Goal: Book appointment/travel/reservation

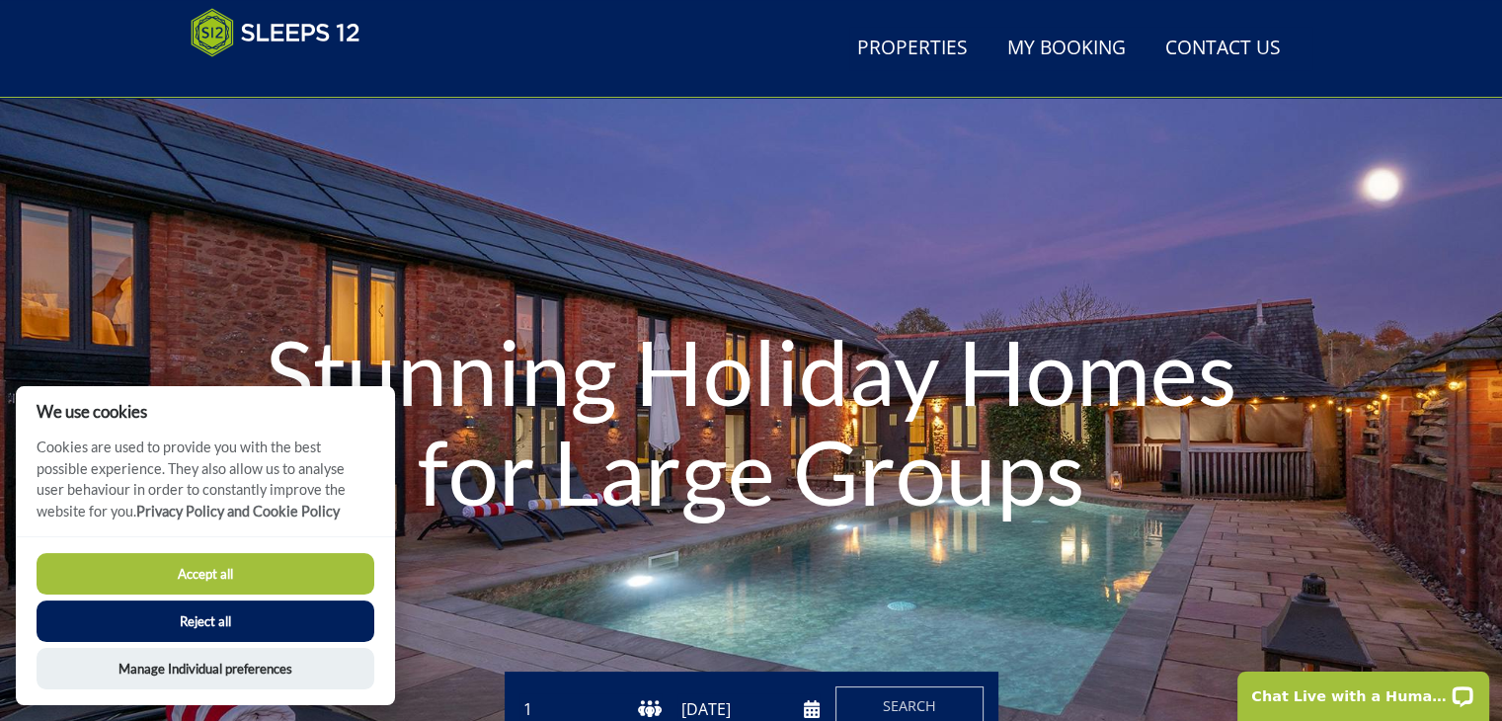
click at [269, 621] on button "Reject all" at bounding box center [206, 620] width 338 height 41
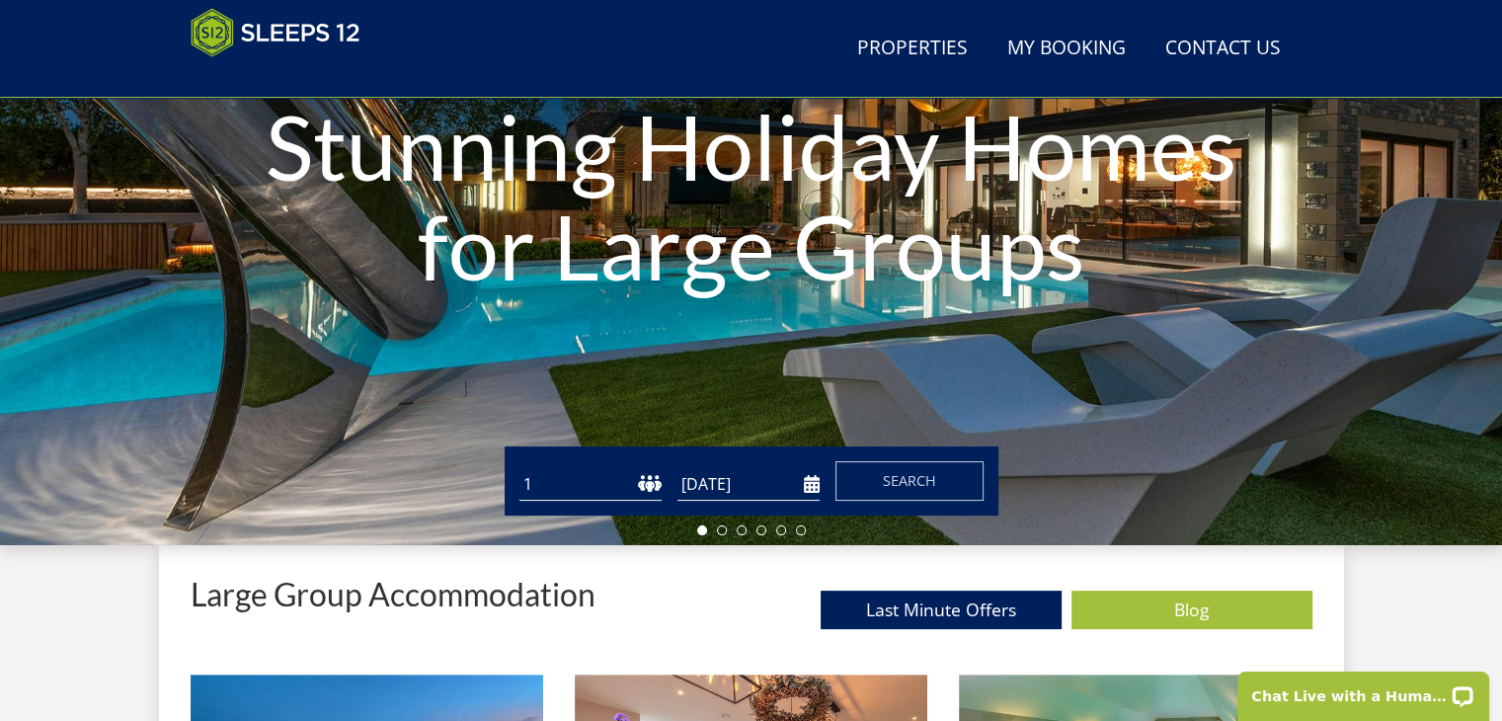
click at [811, 480] on input "[DATE]" at bounding box center [748, 484] width 142 height 33
click at [803, 485] on input "[DATE]" at bounding box center [748, 484] width 142 height 33
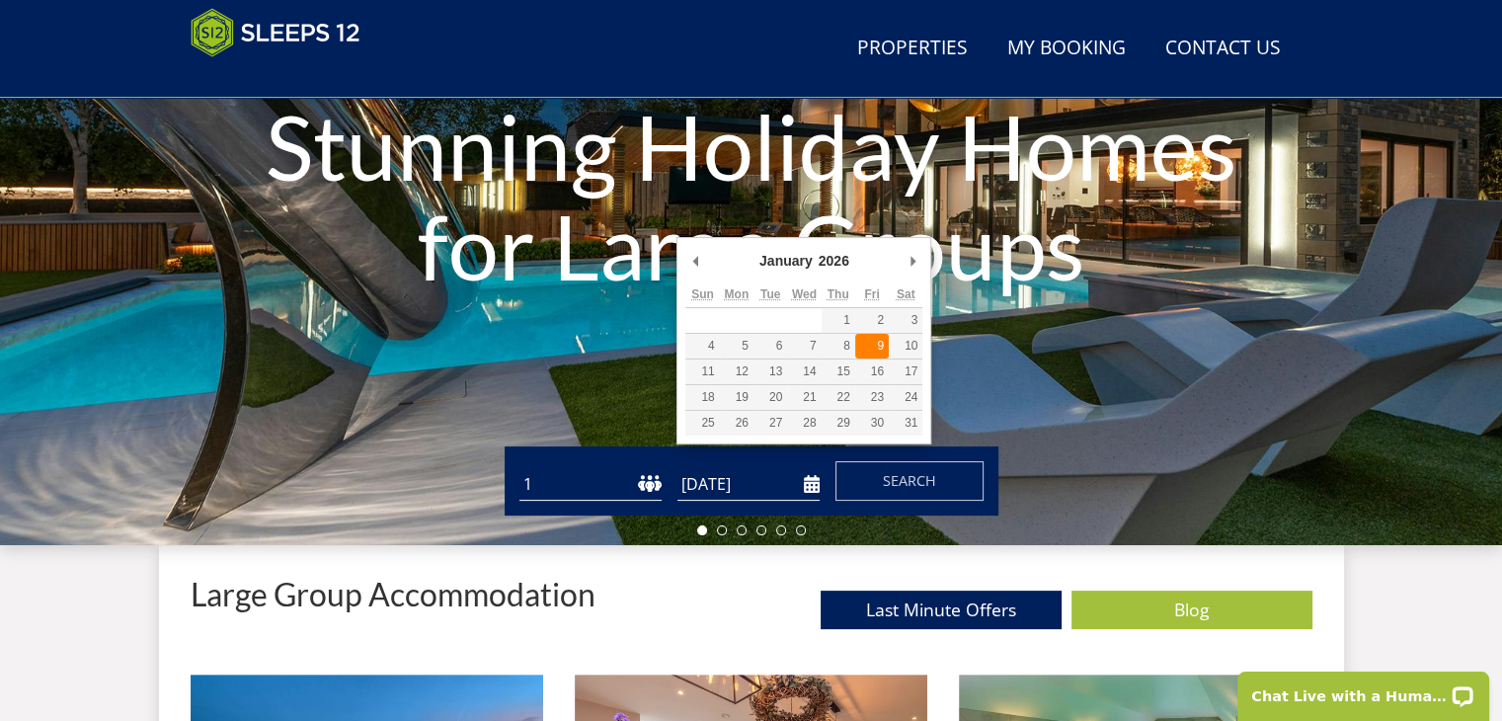
type input "[DATE]"
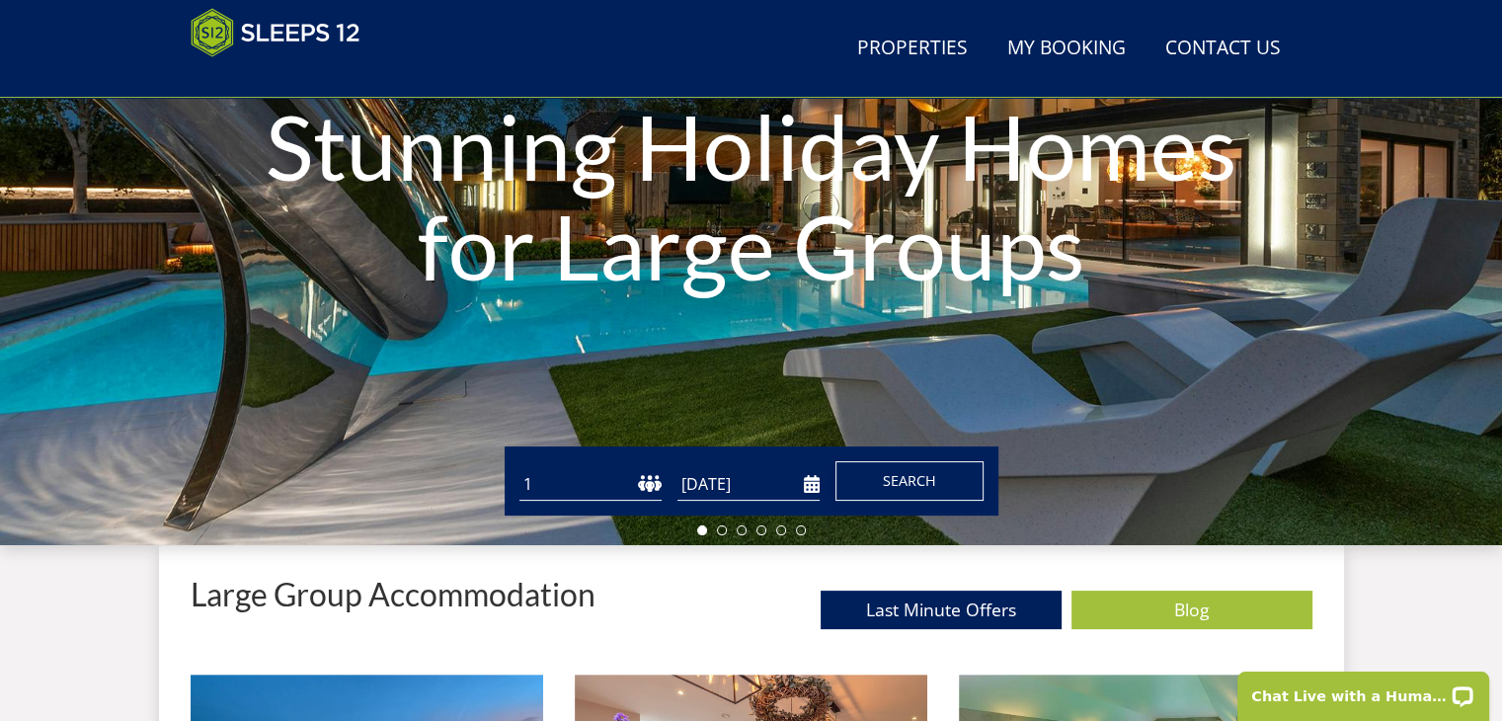
click at [874, 475] on button "Search" at bounding box center [909, 481] width 148 height 40
click at [638, 475] on select "1 2 3 4 5 6 7 8 9 10 11 12 13 14 15 16 17 18 19 20 21 22 23 24 25 26 27 28 29 3…" at bounding box center [590, 484] width 142 height 33
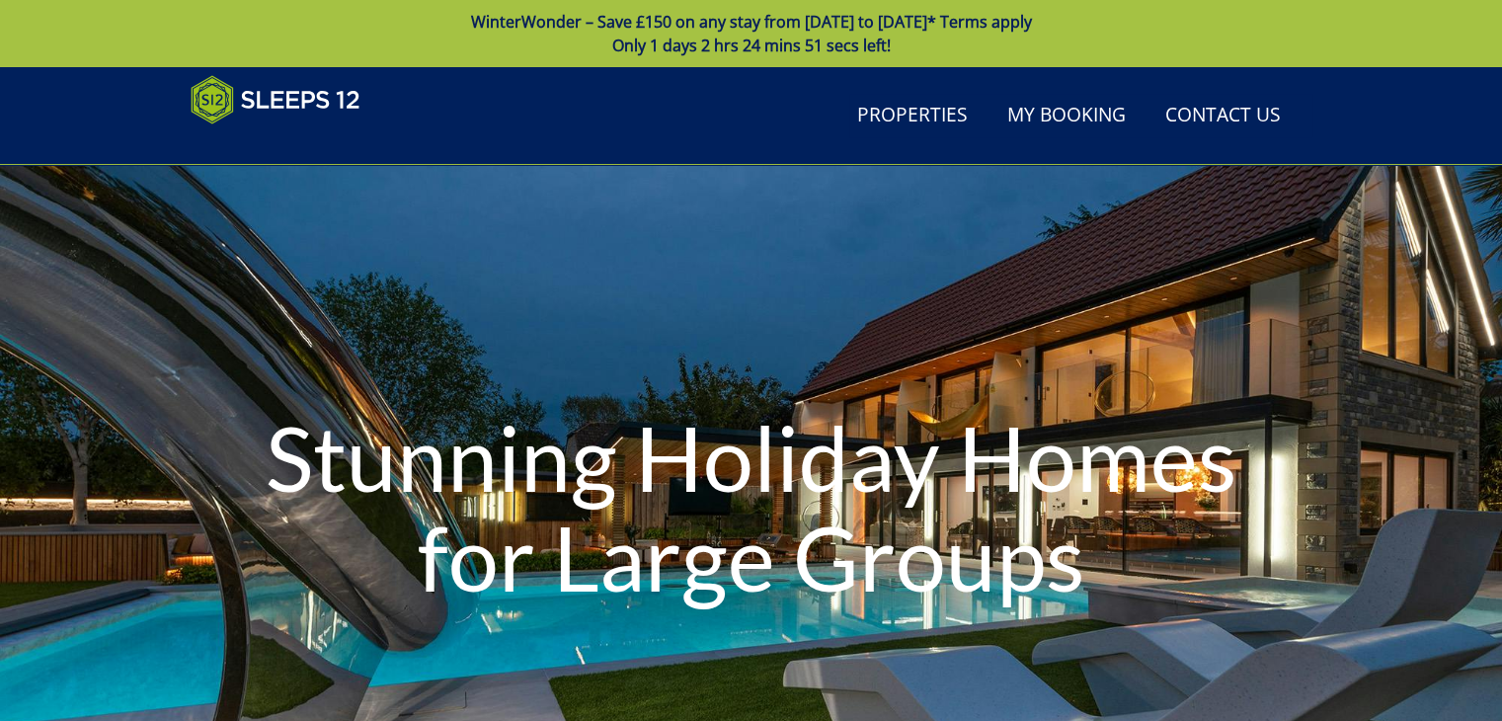
scroll to position [311, 0]
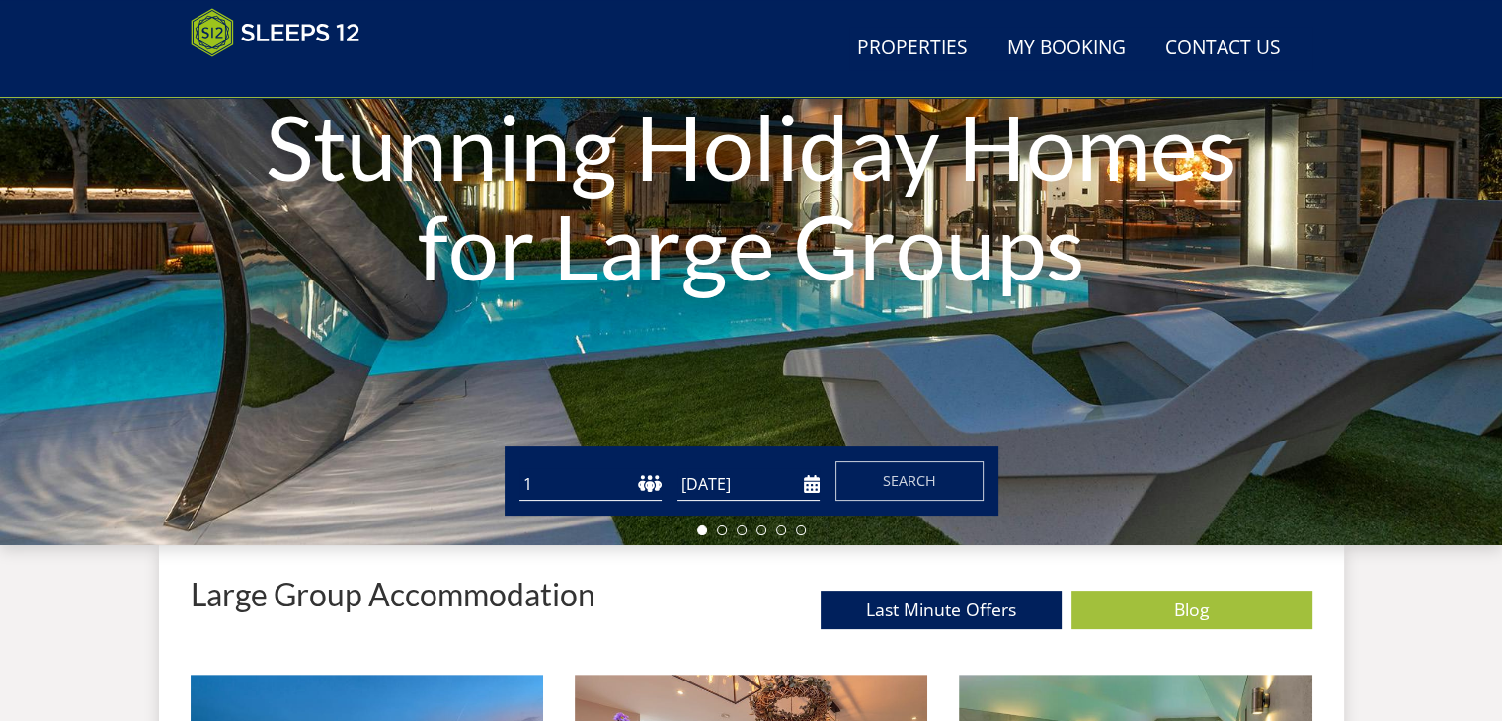
click at [643, 475] on select "1 2 3 4 5 6 7 8 9 10 11 12 13 14 15 16 17 18 19 20 21 22 23 24 25 26 27 28 29 3…" at bounding box center [590, 484] width 142 height 33
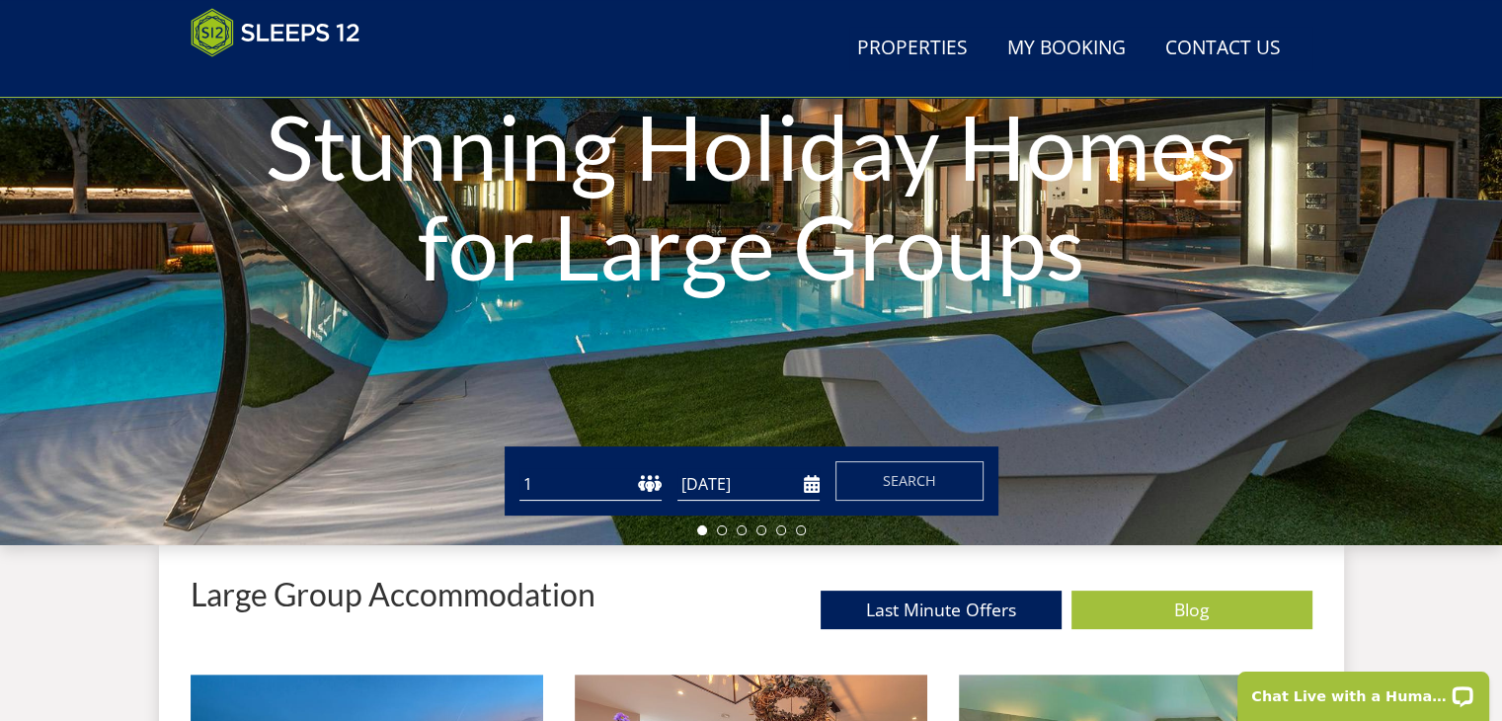
scroll to position [0, 0]
select select "24"
click at [519, 468] on select "1 2 3 4 5 6 7 8 9 10 11 12 13 14 15 16 17 18 19 20 21 22 23 24 25 26 27 28 29 3…" at bounding box center [590, 484] width 142 height 33
click at [950, 471] on button "Search" at bounding box center [909, 481] width 148 height 40
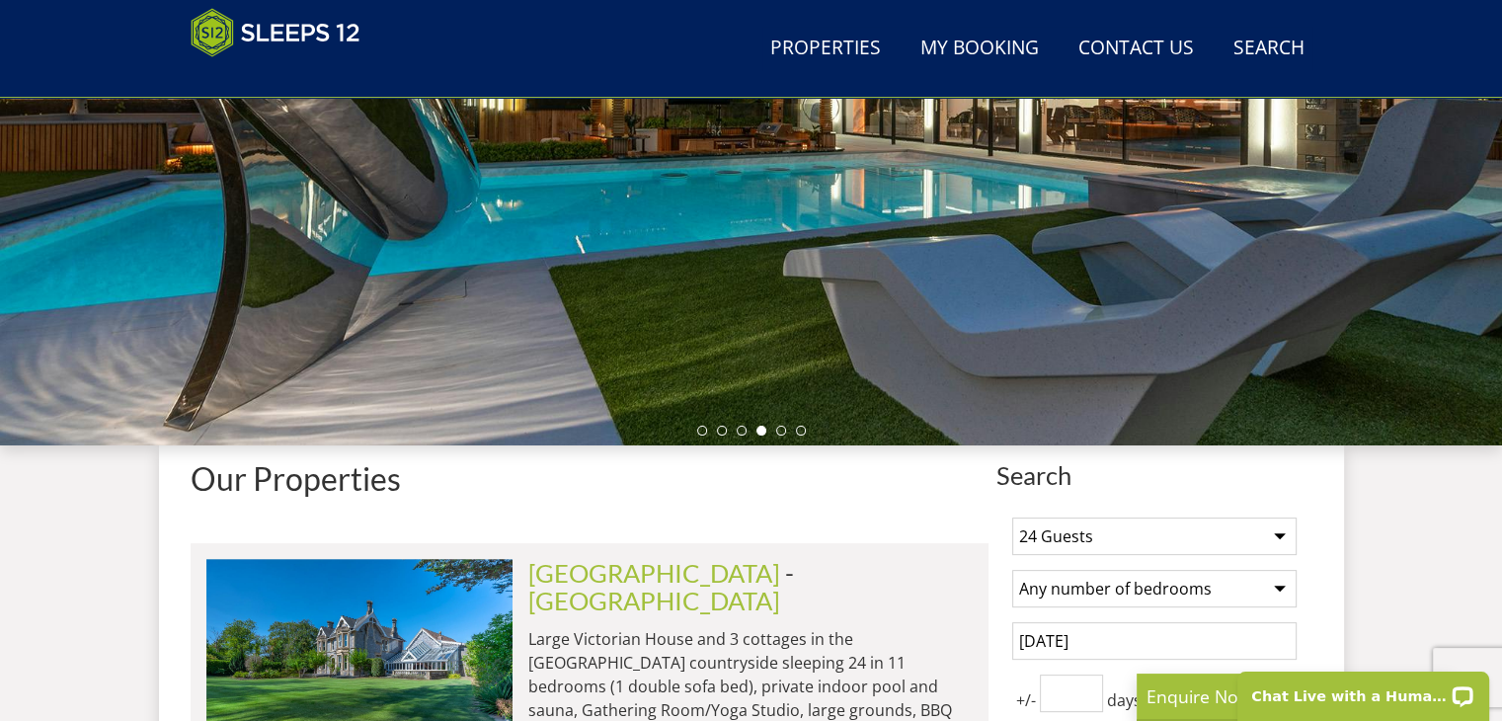
scroll to position [396, 0]
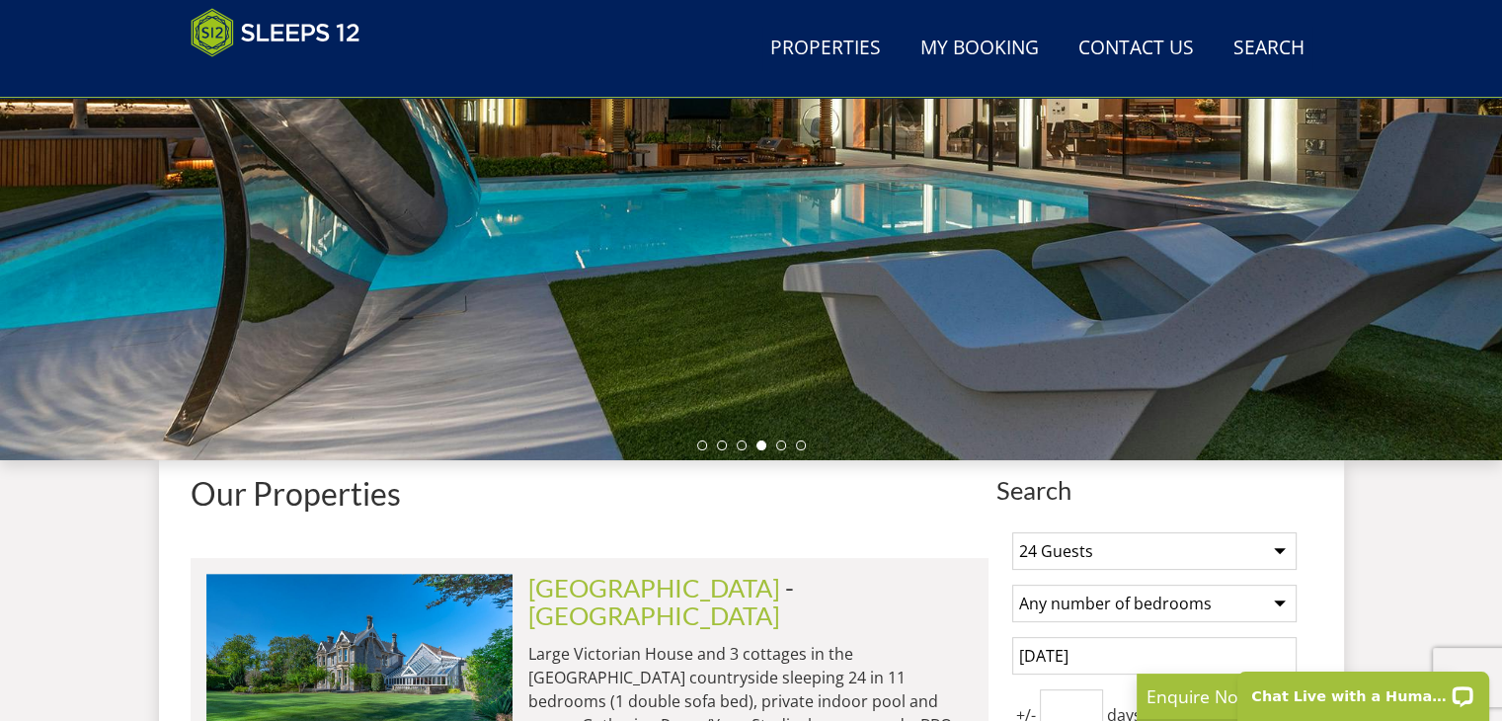
select select "24"
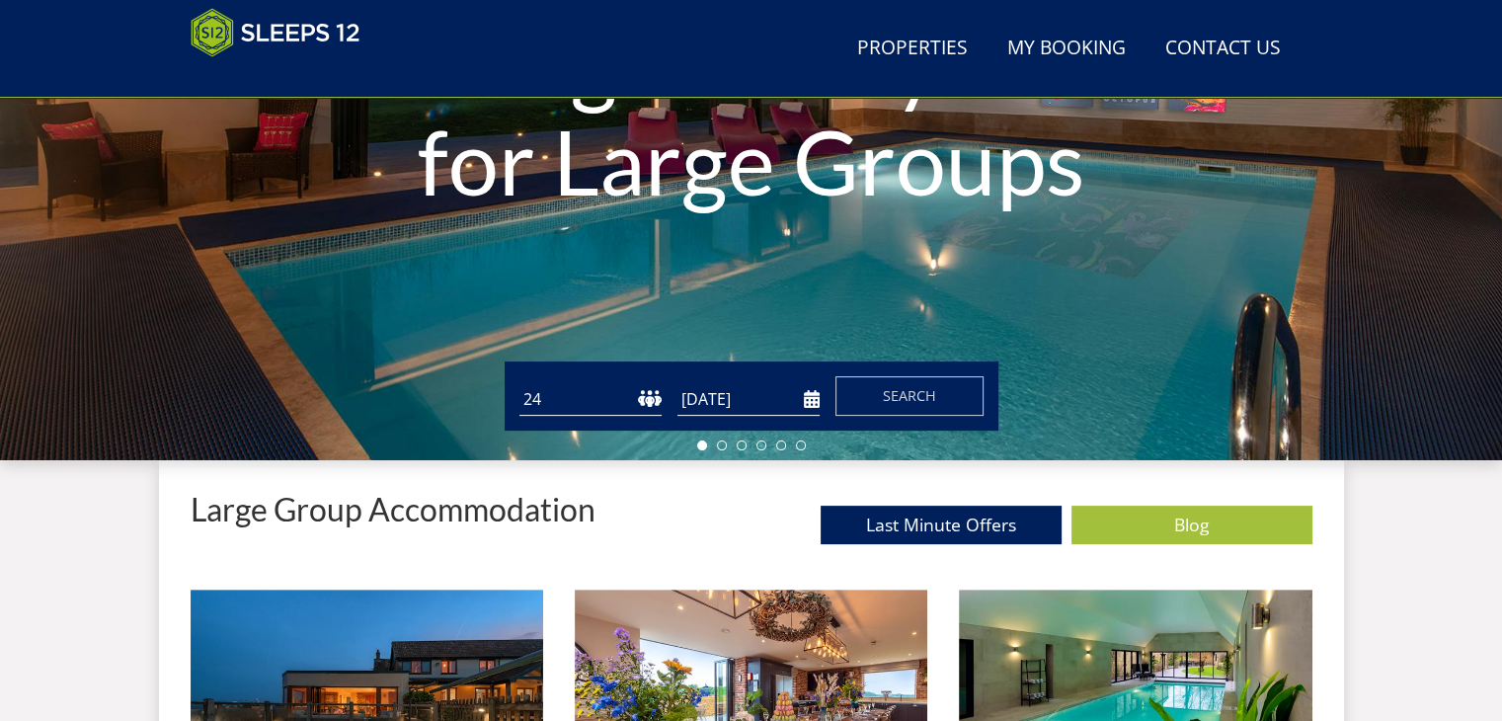
scroll to position [311, 0]
